Goal: Task Accomplishment & Management: Manage account settings

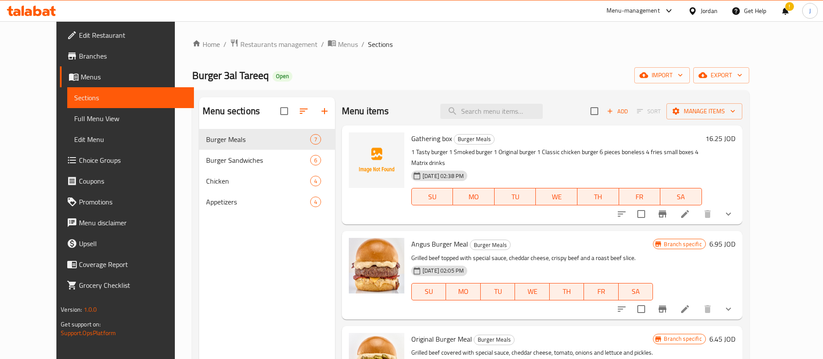
click at [240, 49] on span "Restaurants management" at bounding box center [278, 44] width 77 height 10
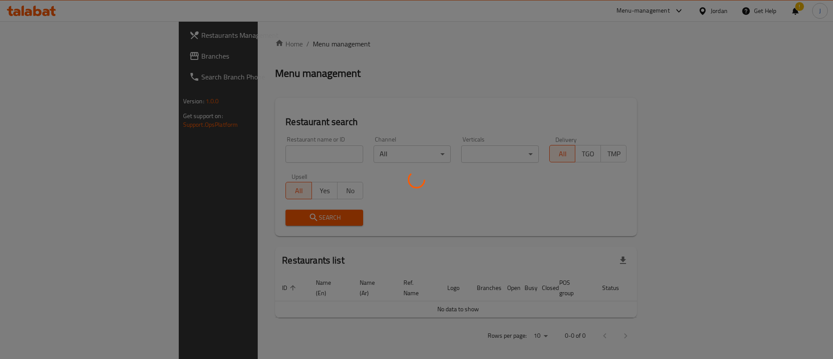
click at [238, 155] on div at bounding box center [416, 179] width 833 height 359
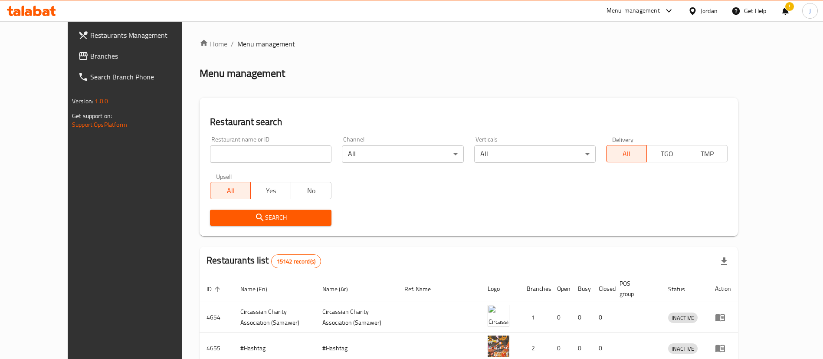
click at [236, 155] on input "search" at bounding box center [271, 153] width 122 height 17
type input "BLK"
click button "Search" at bounding box center [271, 218] width 122 height 16
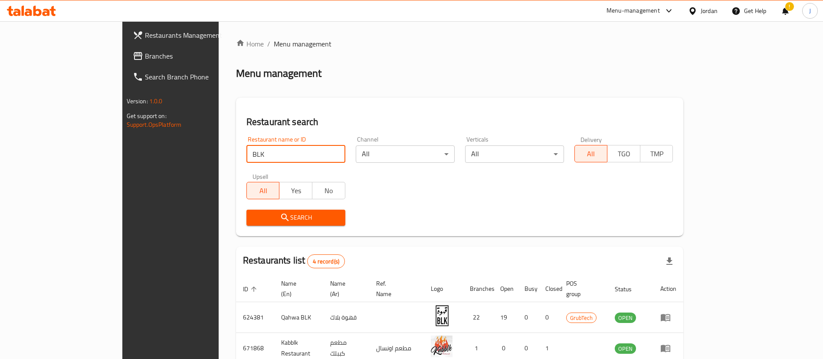
scroll to position [104, 0]
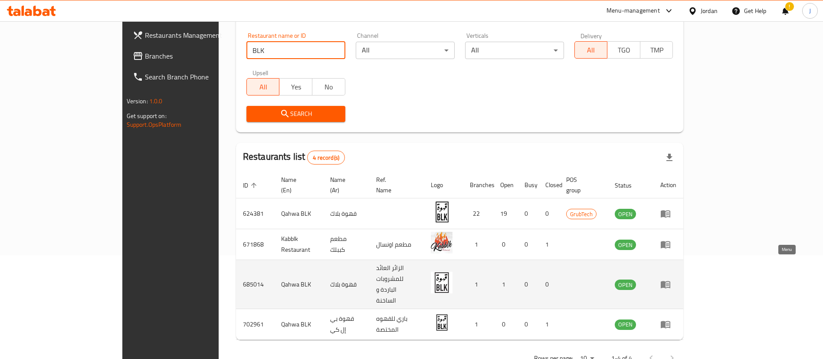
click at [670, 281] on icon "enhanced table" at bounding box center [666, 284] width 10 height 7
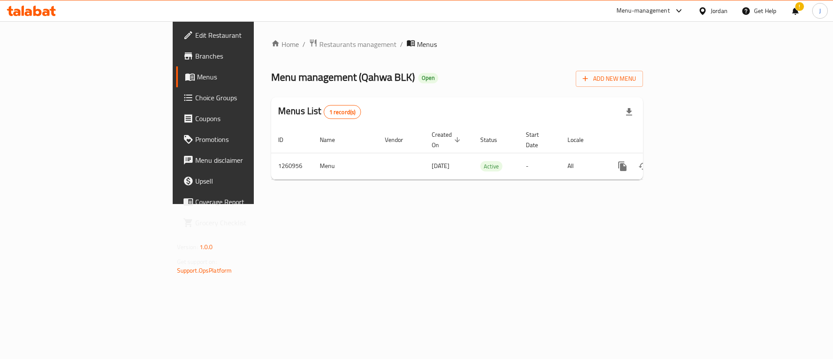
click at [176, 26] on link "Edit Restaurant" at bounding box center [244, 35] width 136 height 21
